Goal: Navigation & Orientation: Go to known website

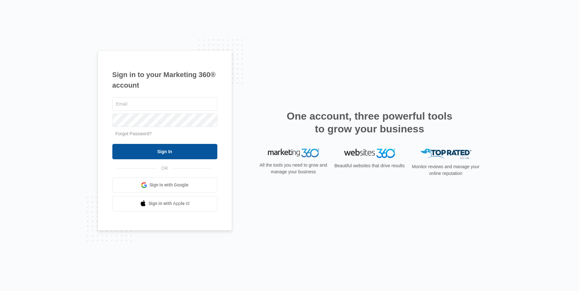
type input "[EMAIL_ADDRESS][DOMAIN_NAME]"
click at [170, 155] on input "Sign In" at bounding box center [164, 151] width 105 height 15
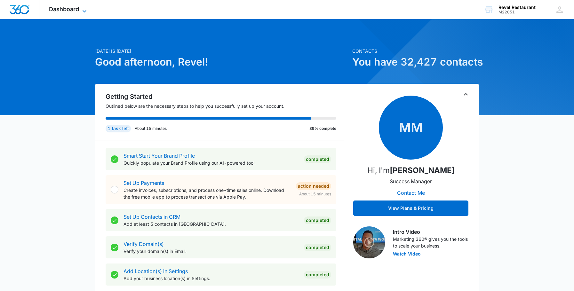
click at [68, 8] on span "Dashboard" at bounding box center [64, 9] width 30 height 7
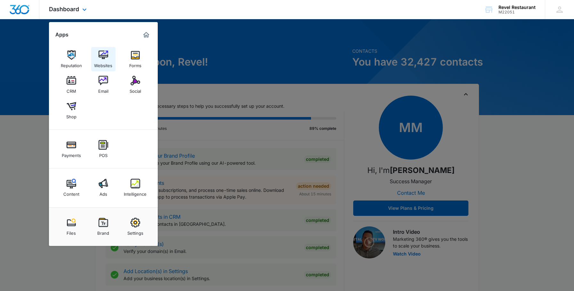
click at [105, 58] on img at bounding box center [104, 55] width 10 height 10
